Goal: Information Seeking & Learning: Learn about a topic

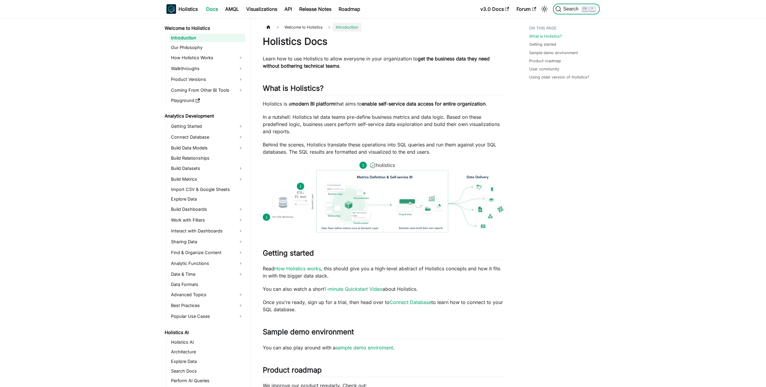
click at [562, 6] on span "Search" at bounding box center [571, 8] width 21 height 5
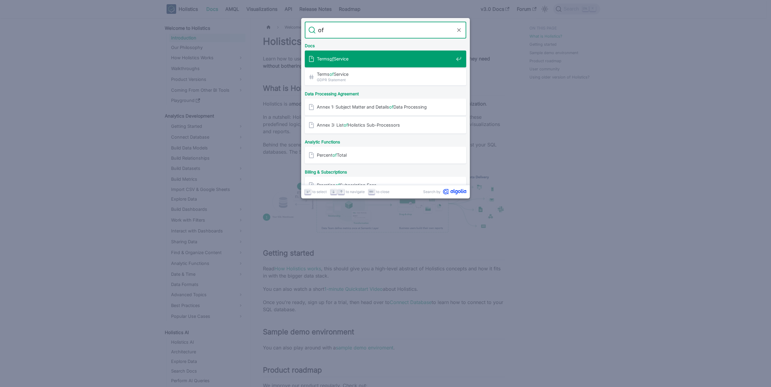
type input "o"
type input "level of"
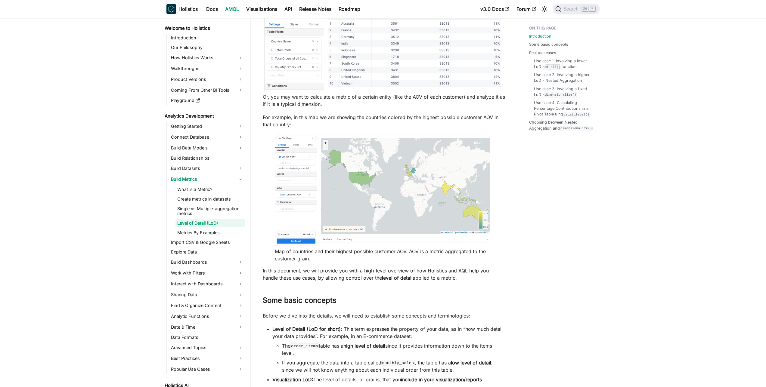
scroll to position [662, 0]
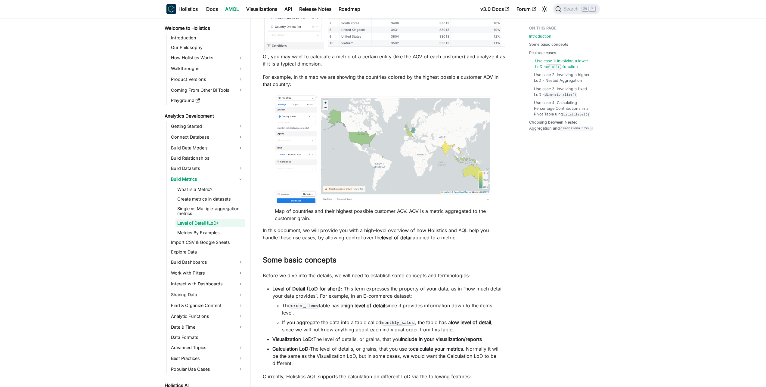
click at [572, 65] on link "Use case 1: Involving a lower LoD - of_all() function" at bounding box center [565, 63] width 60 height 11
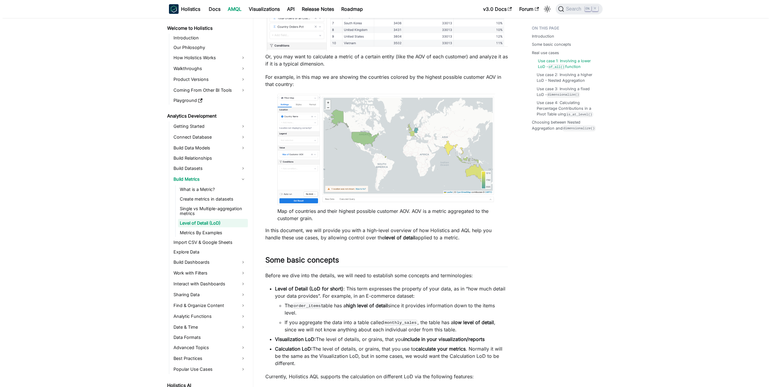
scroll to position [1274, 0]
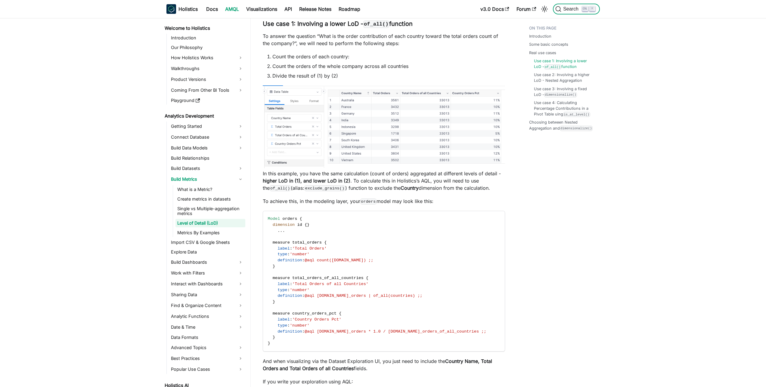
click at [575, 5] on button "Search K" at bounding box center [576, 9] width 47 height 11
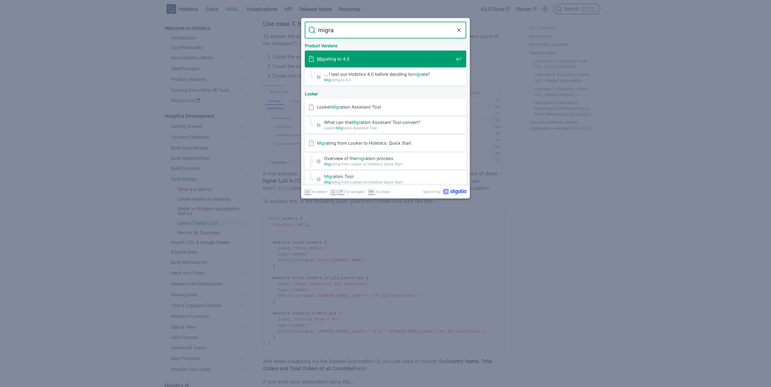
type input "migrat"
click at [414, 60] on span "Migrat ing to 4.0" at bounding box center [385, 59] width 137 height 6
